Goal: Transaction & Acquisition: Book appointment/travel/reservation

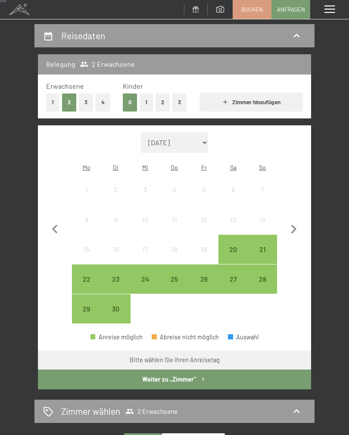
scroll to position [82, 0]
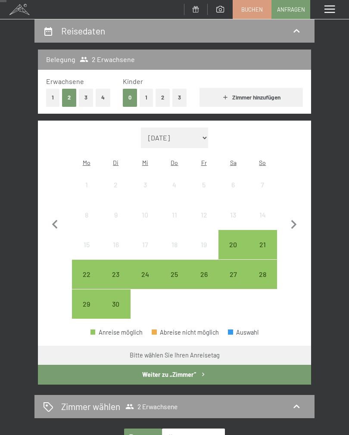
click at [295, 216] on icon "button" at bounding box center [294, 225] width 18 height 18
select select "[DATE]"
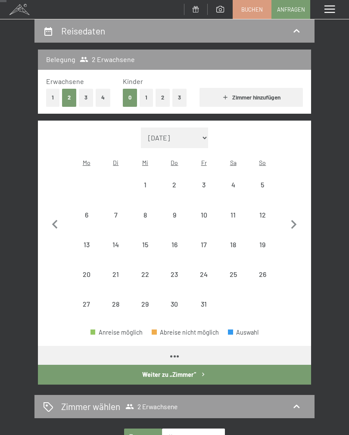
click at [297, 216] on icon "button" at bounding box center [294, 225] width 18 height 18
select select "[DATE]"
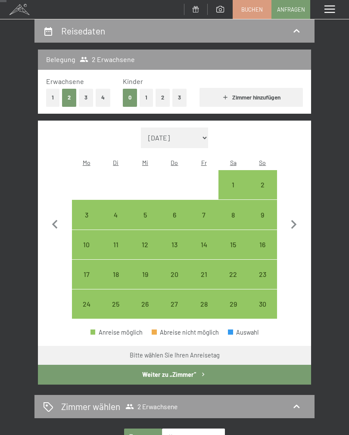
click at [268, 241] on div "16" at bounding box center [263, 255] width 28 height 28
select select "[DATE]"
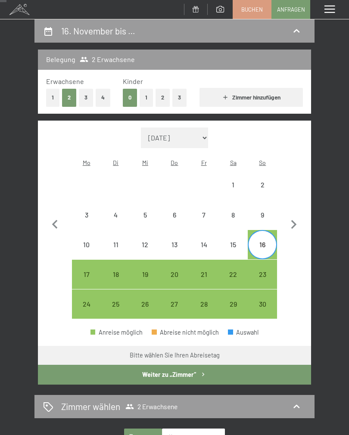
click at [175, 271] on div "20" at bounding box center [175, 285] width 28 height 28
select select "[DATE]"
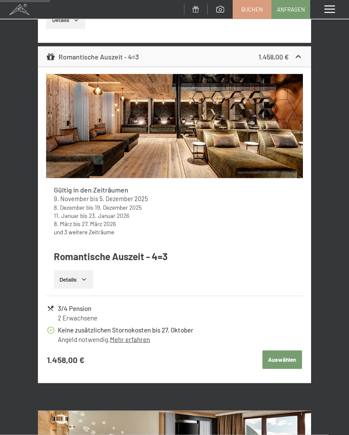
scroll to position [735, 0]
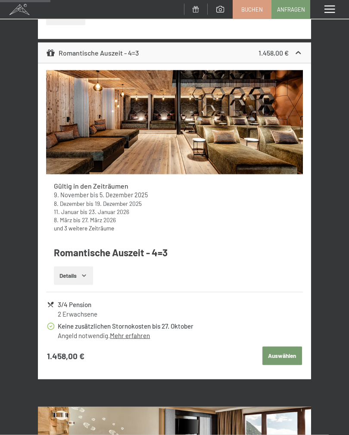
click at [283, 347] on button "Auswählen" at bounding box center [282, 356] width 40 height 19
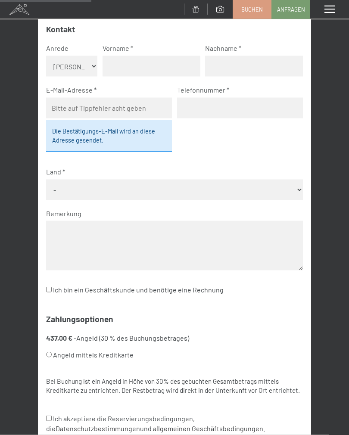
scroll to position [216, 0]
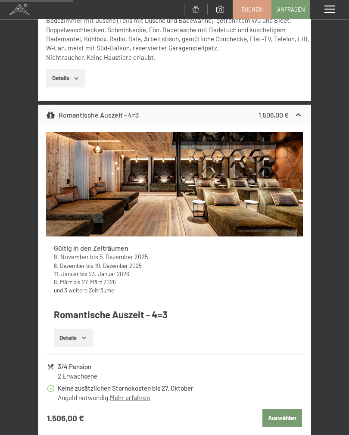
scroll to position [1017, 0]
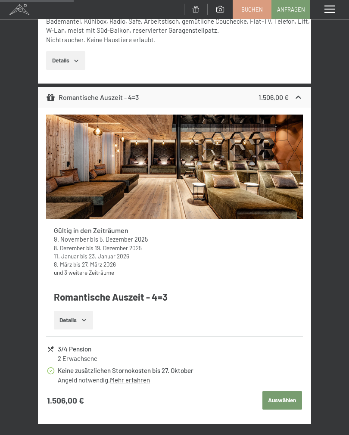
click at [281, 395] on button "Auswählen" at bounding box center [282, 400] width 40 height 19
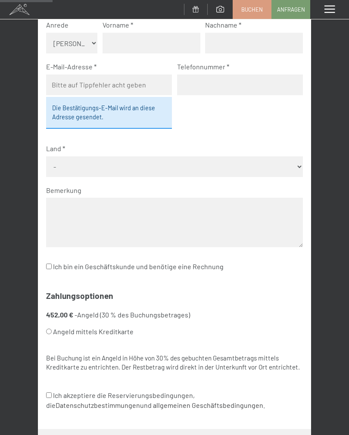
scroll to position [0, 0]
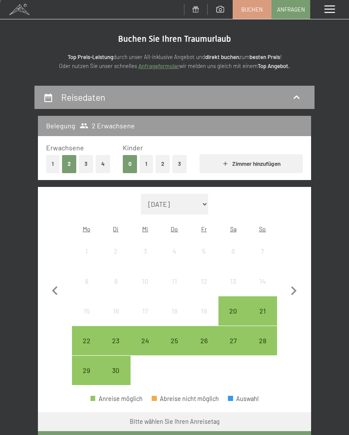
scroll to position [53, 0]
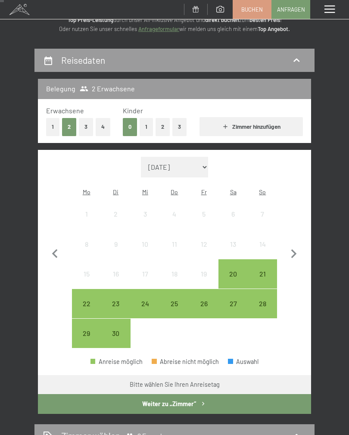
click at [299, 252] on icon "button" at bounding box center [294, 254] width 18 height 18
select select "[DATE]"
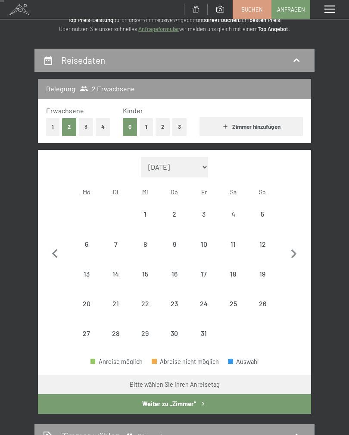
select select "[DATE]"
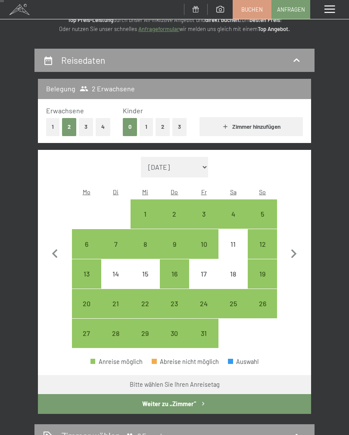
click at [296, 250] on icon "button" at bounding box center [294, 254] width 6 height 9
select select "[DATE]"
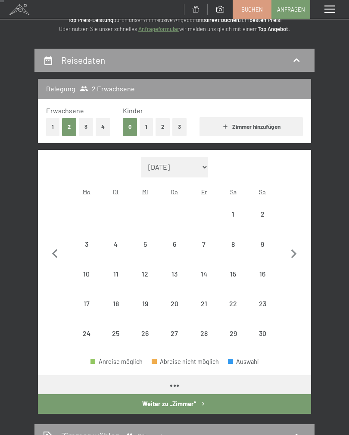
select select "[DATE]"
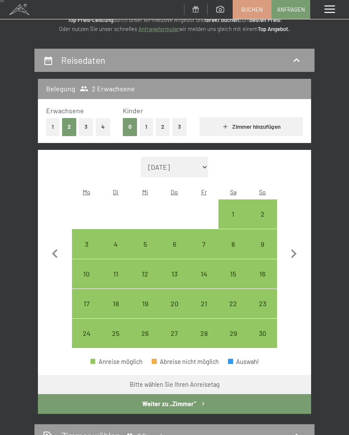
click at [267, 271] on div "16" at bounding box center [263, 285] width 28 height 28
select select "[DATE]"
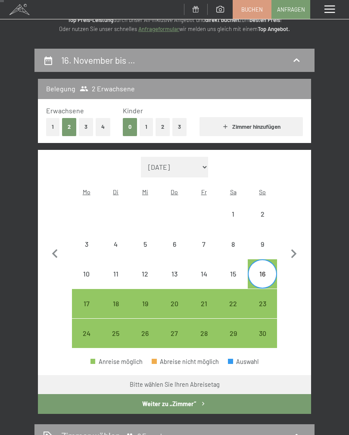
click at [179, 300] on div "20" at bounding box center [175, 314] width 28 height 28
select select "[DATE]"
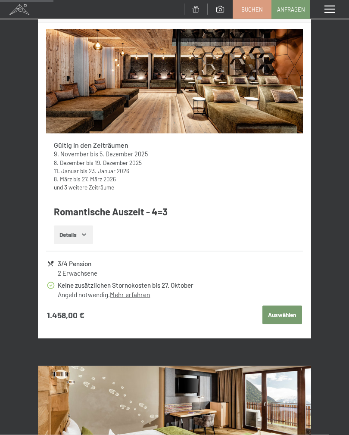
scroll to position [778, 0]
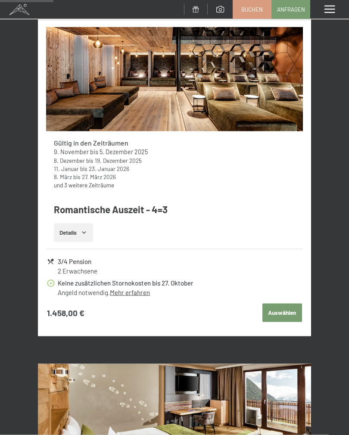
click at [141, 289] on link "Mehr erfahren" at bounding box center [130, 293] width 40 height 8
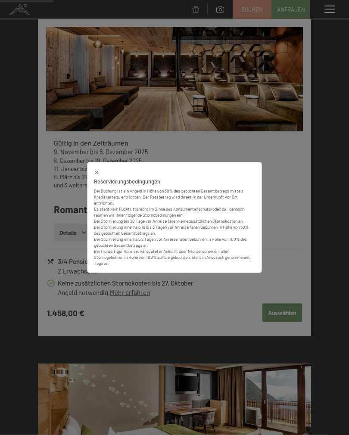
scroll to position [779, 0]
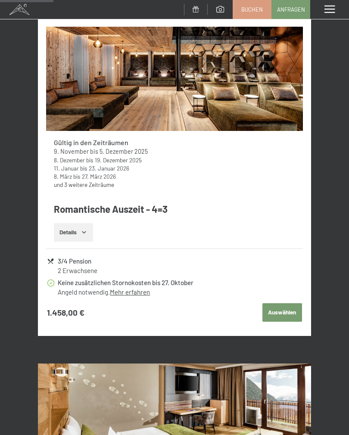
click at [141, 288] on link "Mehr erfahren" at bounding box center [130, 292] width 40 height 8
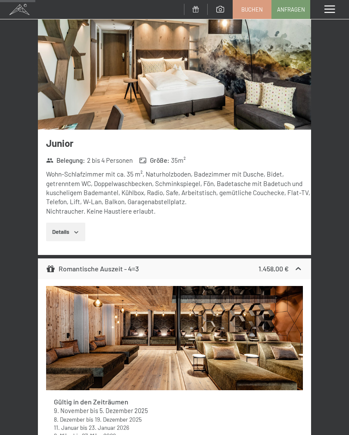
scroll to position [520, 0]
